Goal: Communication & Community: Answer question/provide support

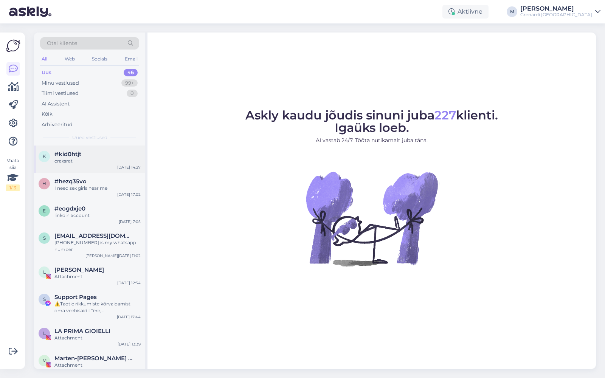
click at [88, 161] on div "craxsrat" at bounding box center [97, 161] width 86 height 7
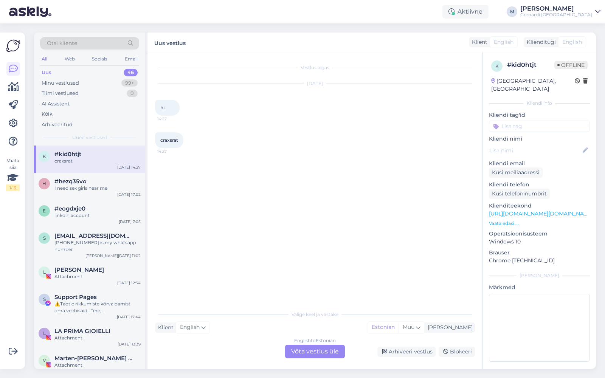
click at [598, 12] on icon at bounding box center [597, 12] width 5 height 6
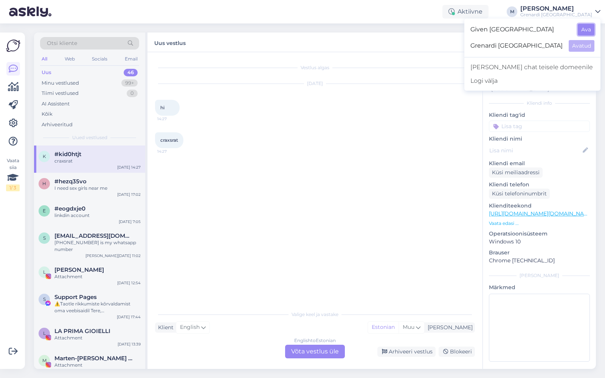
click at [584, 28] on button "Ava" at bounding box center [586, 30] width 17 height 12
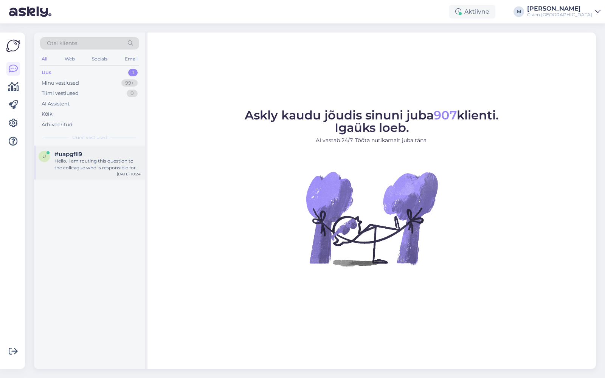
click at [84, 156] on div "#uapgfll9" at bounding box center [97, 154] width 86 height 7
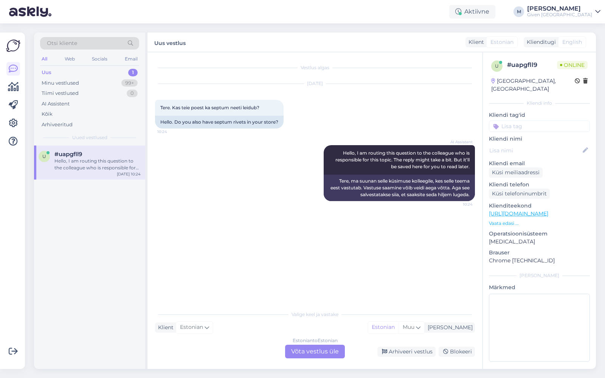
click at [307, 347] on div "Estonian to Estonian Võta vestlus üle" at bounding box center [315, 352] width 60 height 14
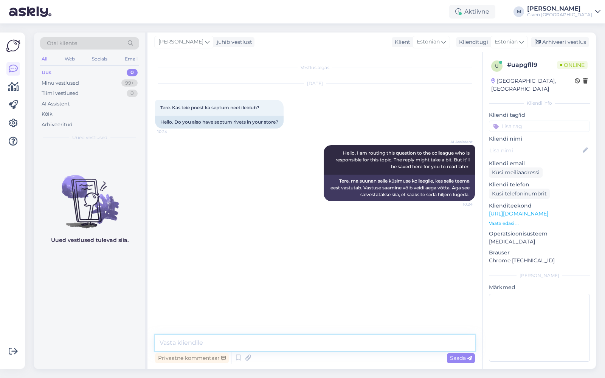
click at [305, 343] on textarea at bounding box center [315, 343] width 320 height 16
type textarea "Tere!"
drag, startPoint x: 213, startPoint y: 106, endPoint x: 243, endPoint y: 106, distance: 30.3
click at [243, 106] on span "Tere. Kas teie poest ka septum neeti leidub?" at bounding box center [209, 108] width 99 height 6
copy span "septum neeti"
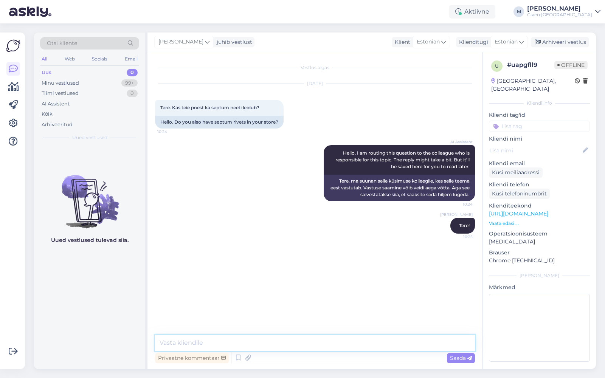
click at [234, 341] on textarea at bounding box center [315, 343] width 320 height 16
type textarea "Sellist [PERSON_NAME] kahjuks ei ole hetkel saada"
